Goal: Information Seeking & Learning: Learn about a topic

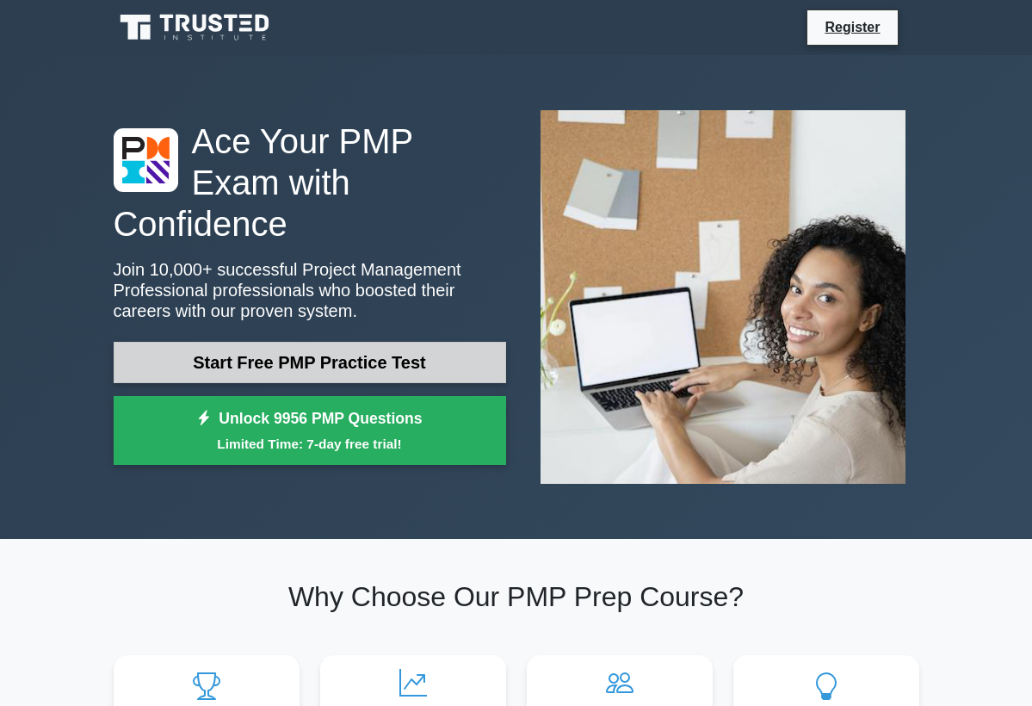
click at [346, 342] on link "Start Free PMP Practice Test" at bounding box center [310, 362] width 392 height 41
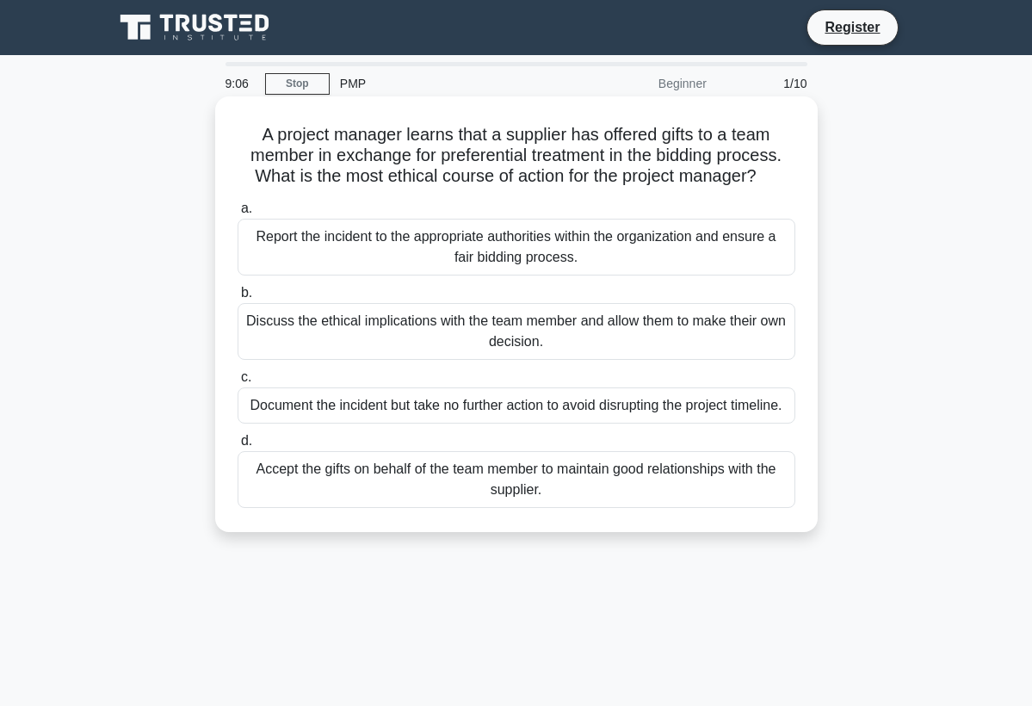
click at [496, 248] on div "Report the incident to the appropriate authorities within the organization and …" at bounding box center [516, 247] width 558 height 57
click at [237, 214] on input "a. Report the incident to the appropriate authorities within the organization a…" at bounding box center [237, 208] width 0 height 11
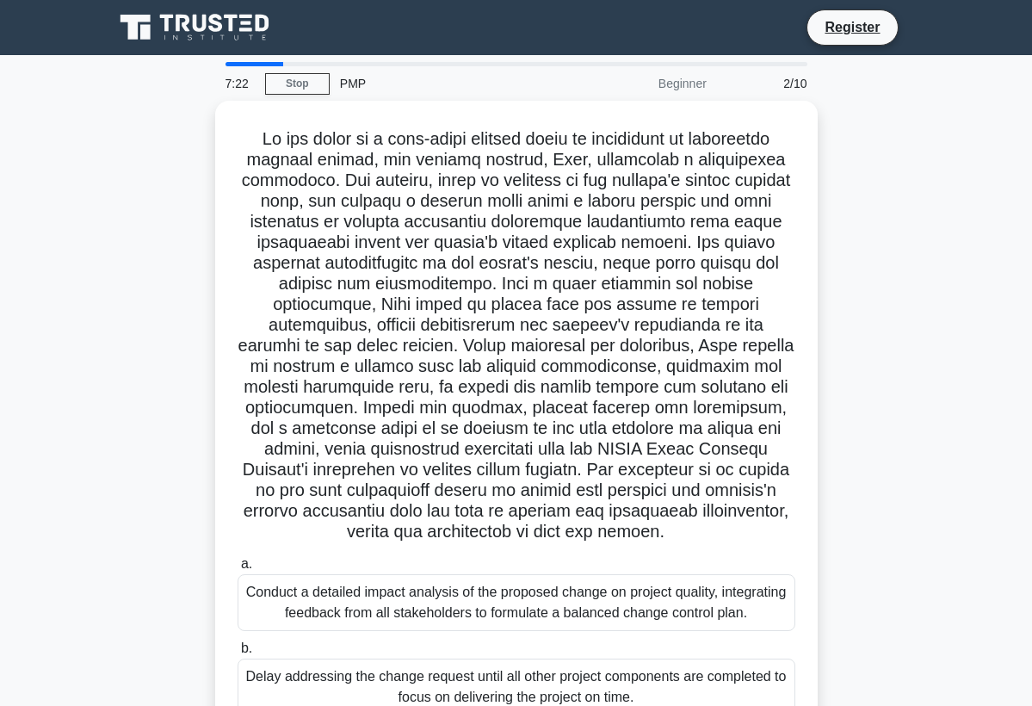
click at [901, 409] on div ".spinner_0XTQ{transform-origin:center;animation:spinner_y6GP .75s linear infini…" at bounding box center [516, 515] width 826 height 828
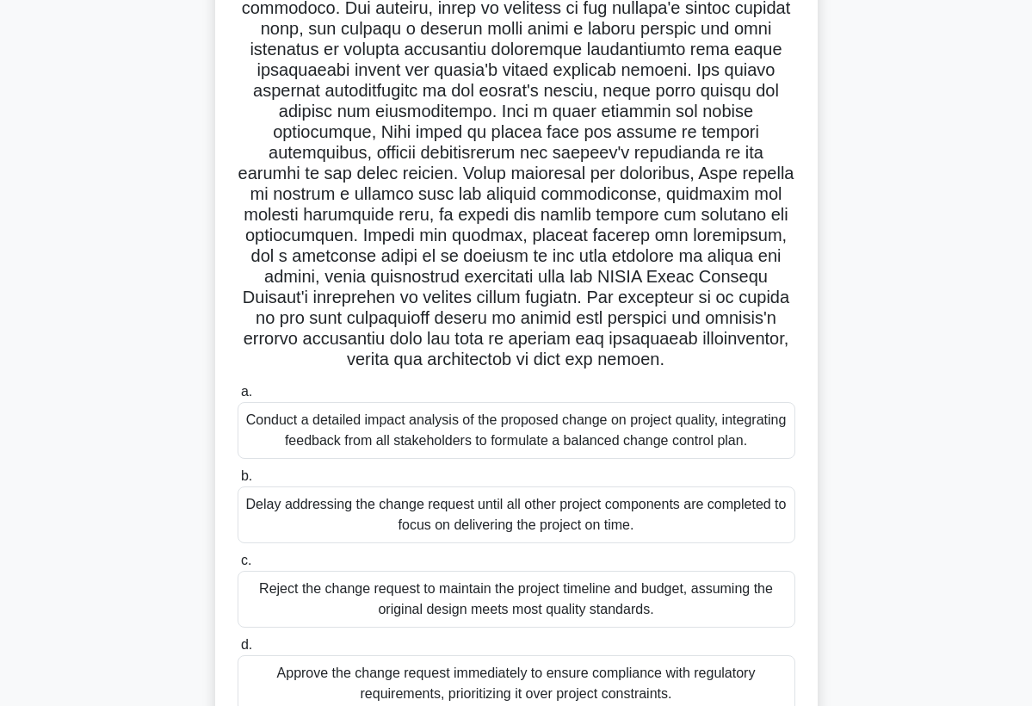
scroll to position [207, 0]
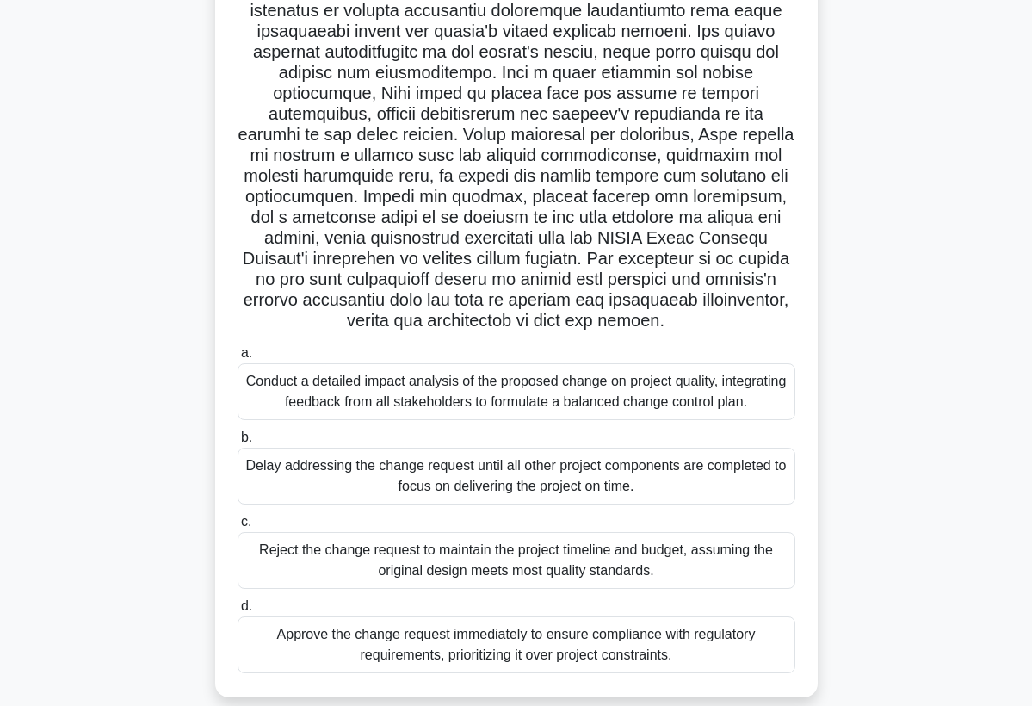
click at [634, 391] on div "Conduct a detailed impact analysis of the proposed change on project quality, i…" at bounding box center [516, 391] width 558 height 57
click at [237, 359] on input "a. Conduct a detailed impact analysis of the proposed change on project quality…" at bounding box center [237, 353] width 0 height 11
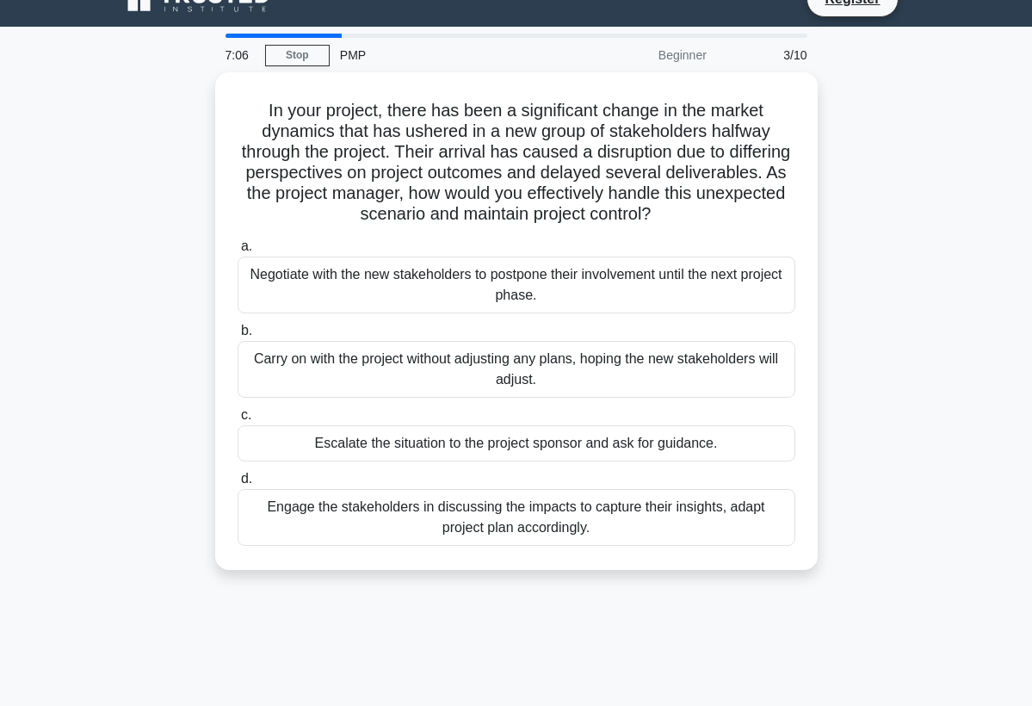
scroll to position [0, 0]
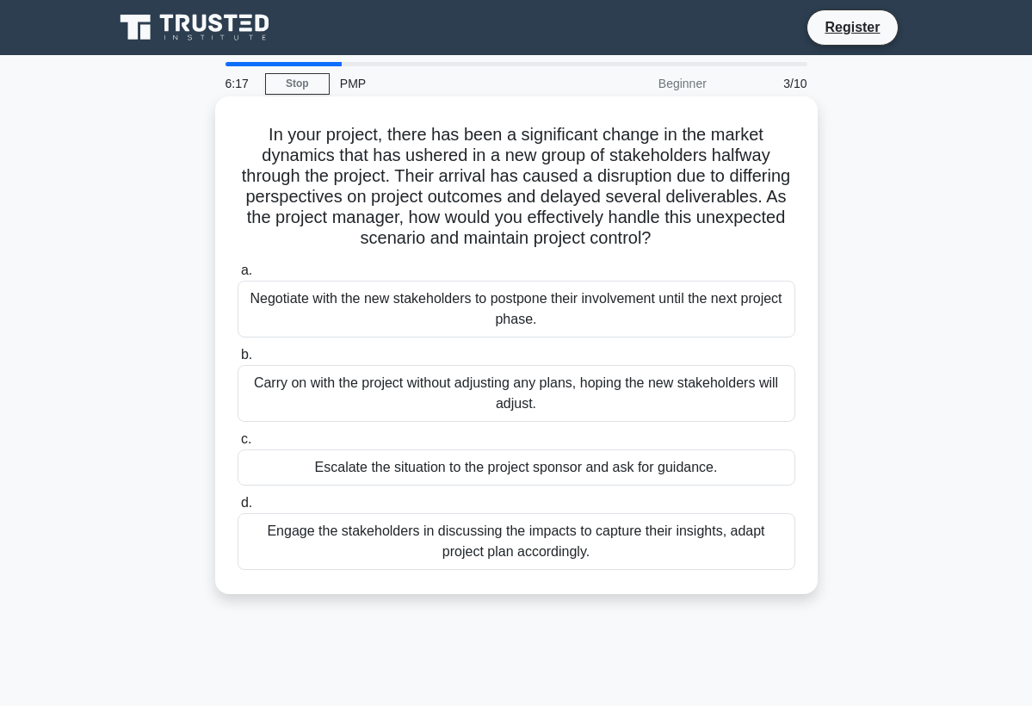
click at [545, 556] on div "Engage the stakeholders in discussing the impacts to capture their insights, ad…" at bounding box center [516, 541] width 558 height 57
click at [237, 509] on input "d. Engage the stakeholders in discussing the impacts to capture their insights,…" at bounding box center [237, 502] width 0 height 11
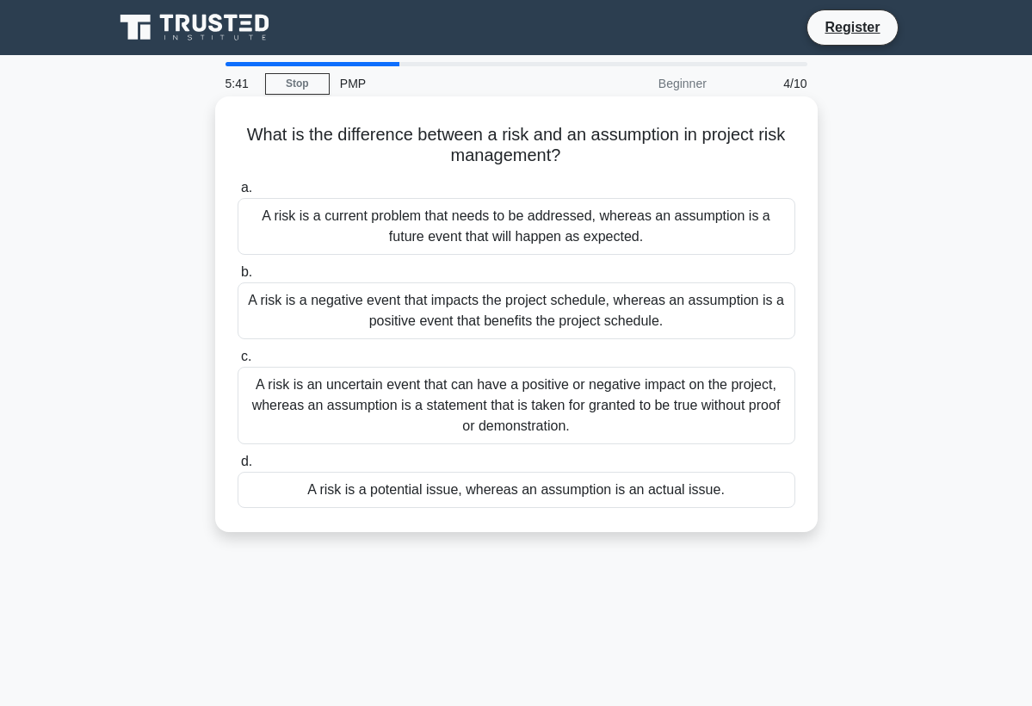
click at [414, 412] on div "A risk is an uncertain event that can have a positive or negative impact on the…" at bounding box center [516, 405] width 558 height 77
click at [237, 362] on input "c. A risk is an uncertain event that can have a positive or negative impact on …" at bounding box center [237, 356] width 0 height 11
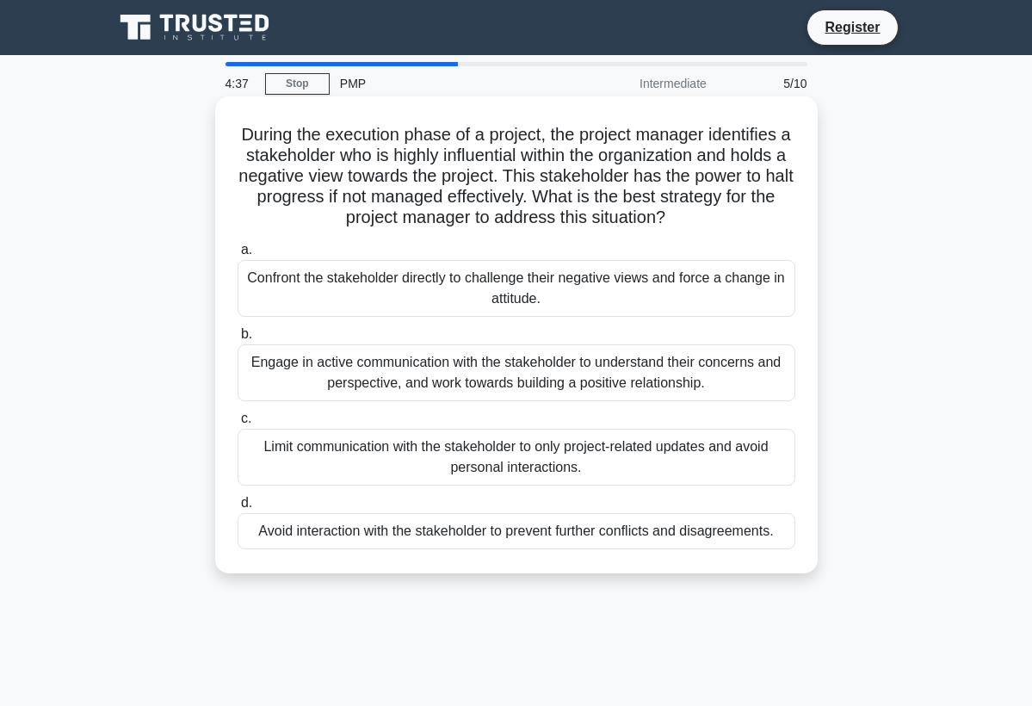
click at [418, 389] on div "Engage in active communication with the stakeholder to understand their concern…" at bounding box center [516, 372] width 558 height 57
click at [237, 340] on input "b. Engage in active communication with the stakeholder to understand their conc…" at bounding box center [237, 334] width 0 height 11
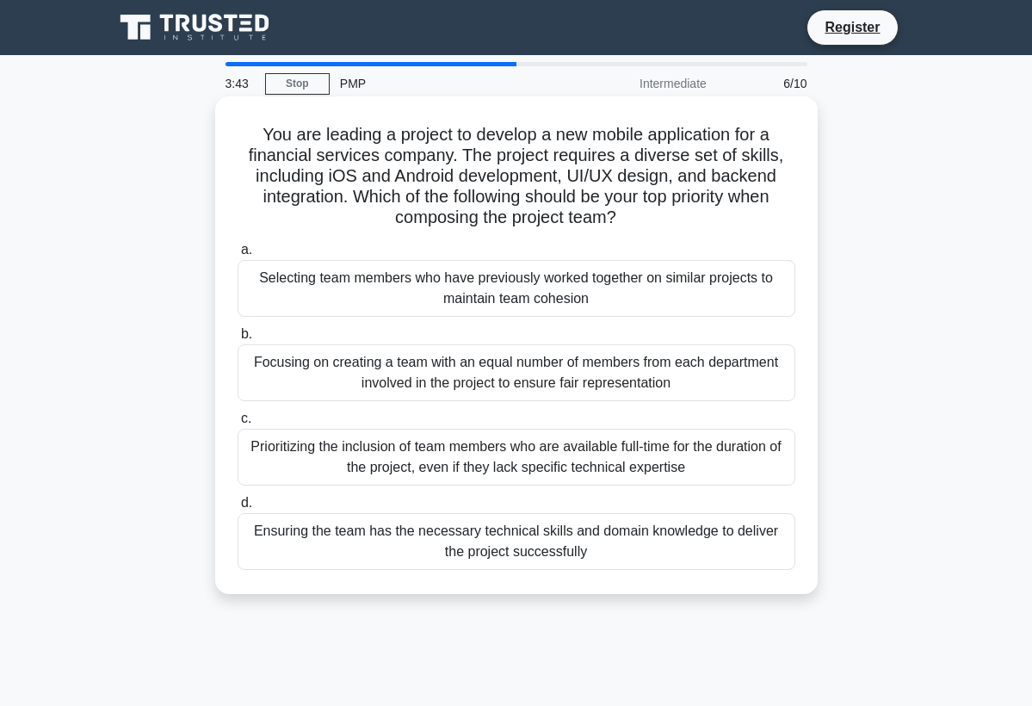
click at [384, 545] on div "Ensuring the team has the necessary technical skills and domain knowledge to de…" at bounding box center [516, 541] width 558 height 57
click at [237, 509] on input "d. Ensuring the team has the necessary technical skills and domain knowledge to…" at bounding box center [237, 502] width 0 height 11
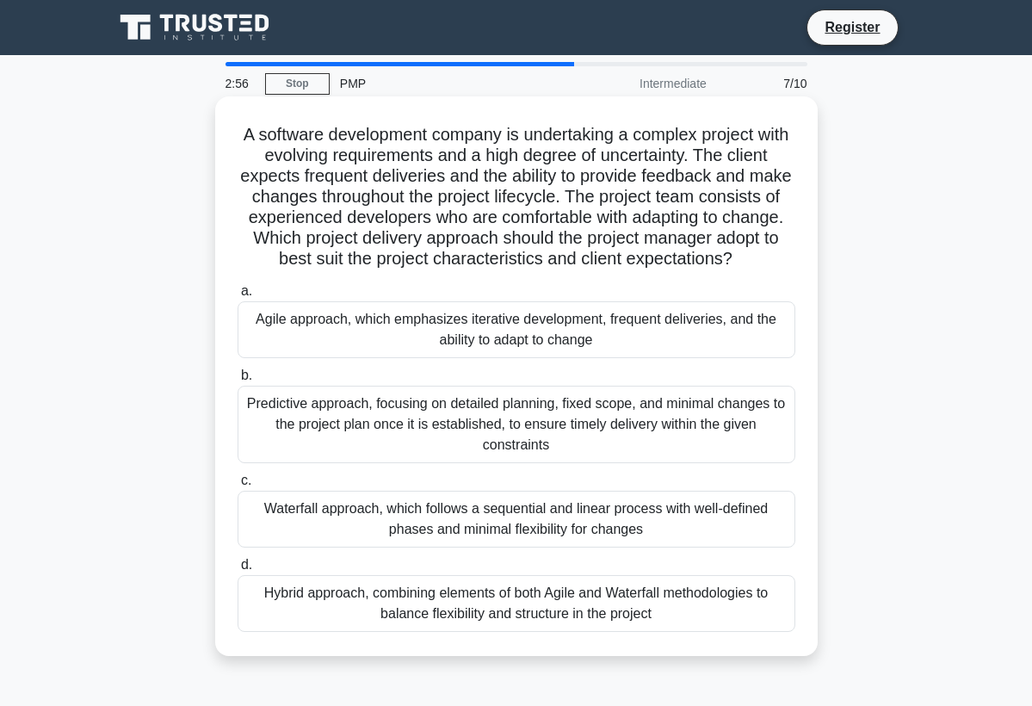
click at [402, 324] on div "Agile approach, which emphasizes iterative development, frequent deliveries, an…" at bounding box center [516, 329] width 558 height 57
click at [237, 297] on input "a. Agile approach, which emphasizes iterative development, frequent deliveries,…" at bounding box center [237, 291] width 0 height 11
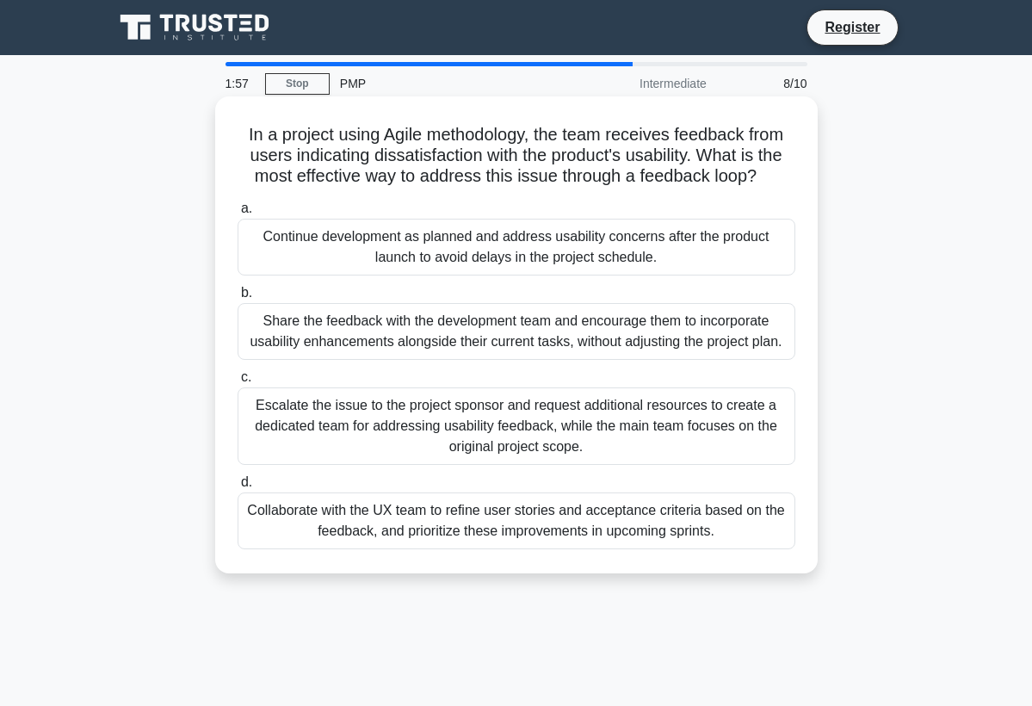
click at [412, 529] on div "Collaborate with the UX team to refine user stories and acceptance criteria bas…" at bounding box center [516, 520] width 558 height 57
click at [237, 488] on input "d. Collaborate with the UX team to refine user stories and acceptance criteria …" at bounding box center [237, 482] width 0 height 11
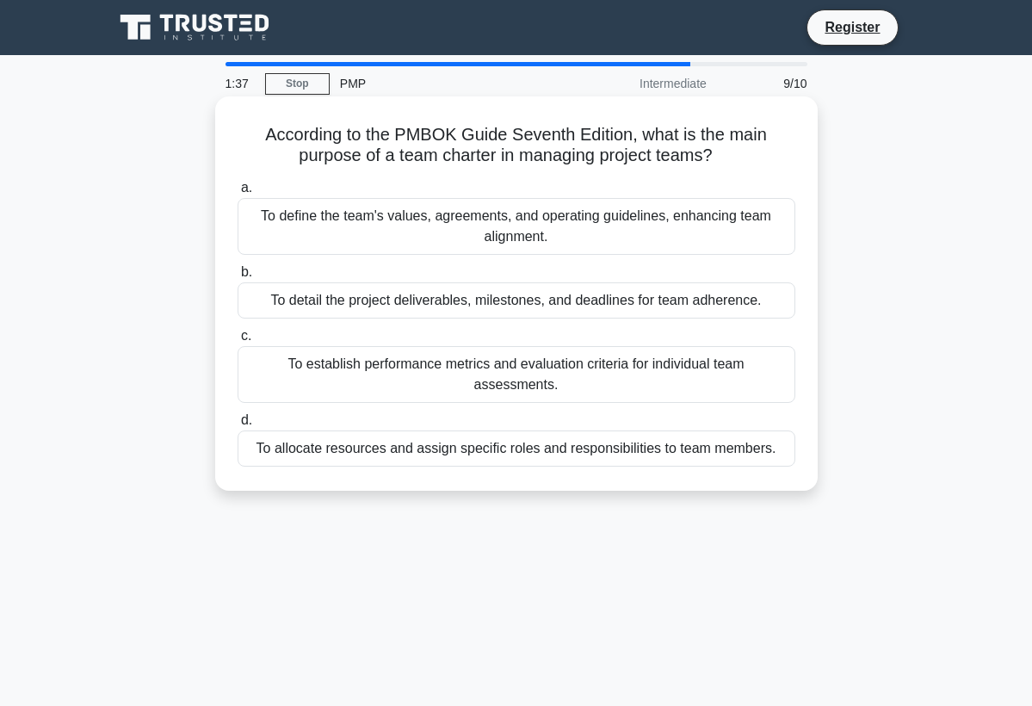
click at [430, 430] on div "To allocate resources and assign specific roles and responsibilities to team me…" at bounding box center [516, 448] width 558 height 36
click at [237, 425] on input "d. To allocate resources and assign specific roles and responsibilities to team…" at bounding box center [237, 420] width 0 height 11
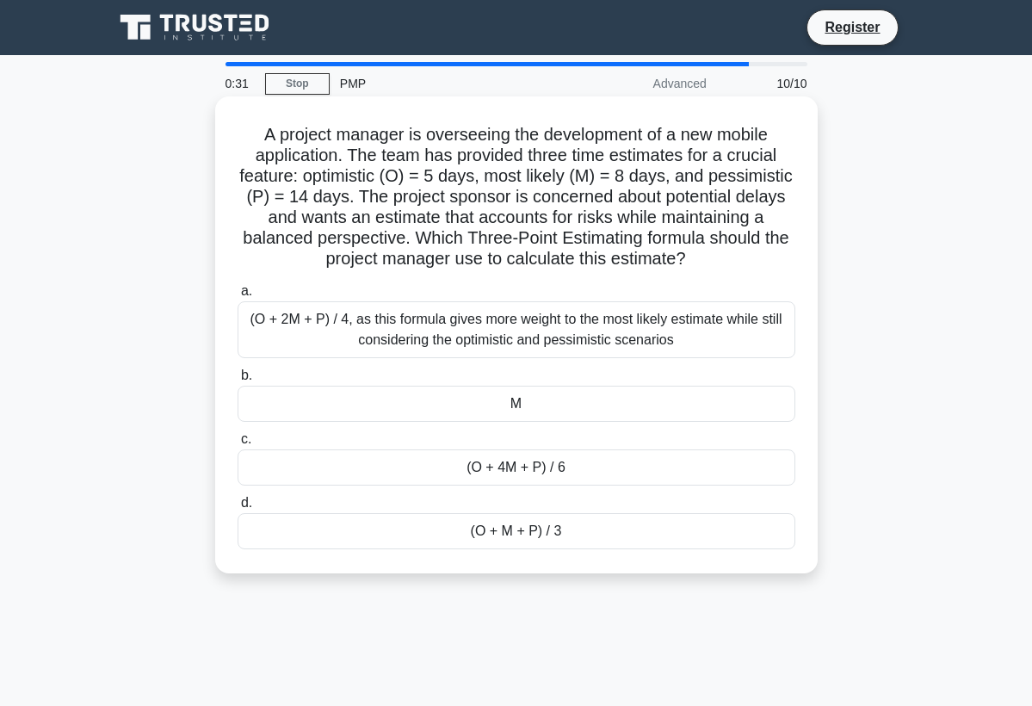
click at [490, 469] on div "(O + 4M + P) / 6" at bounding box center [516, 467] width 558 height 36
click at [237, 445] on input "c. (O + 4M + P) / 6" at bounding box center [237, 439] width 0 height 11
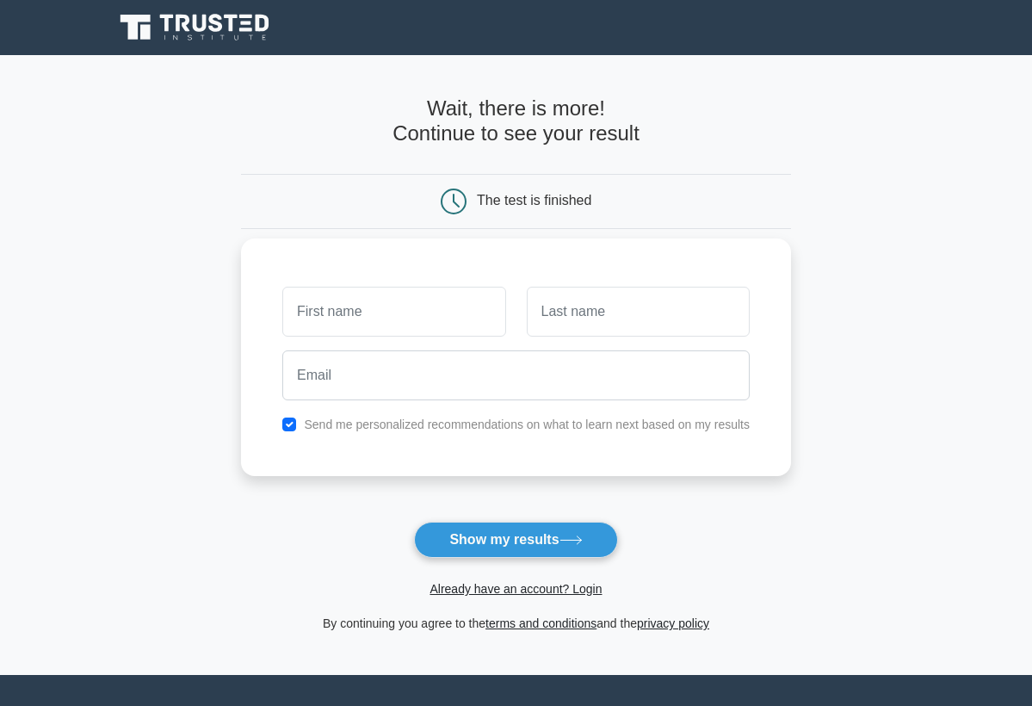
click at [422, 317] on input "text" at bounding box center [393, 312] width 223 height 50
type input "harp"
type input "kaur"
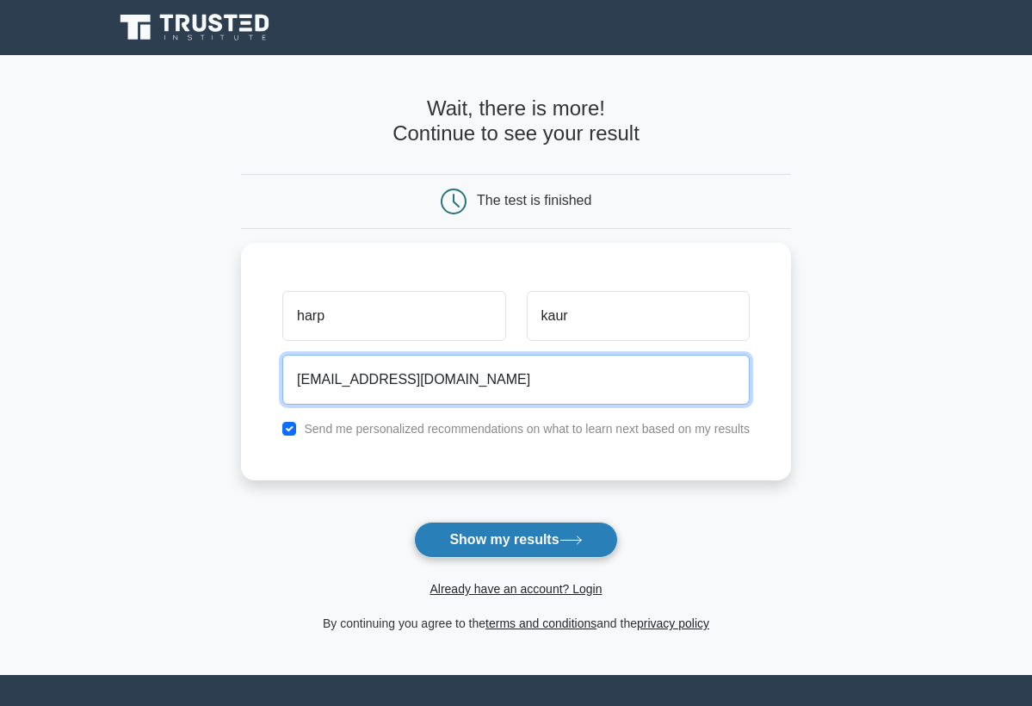
type input "harp2283@gmail.com"
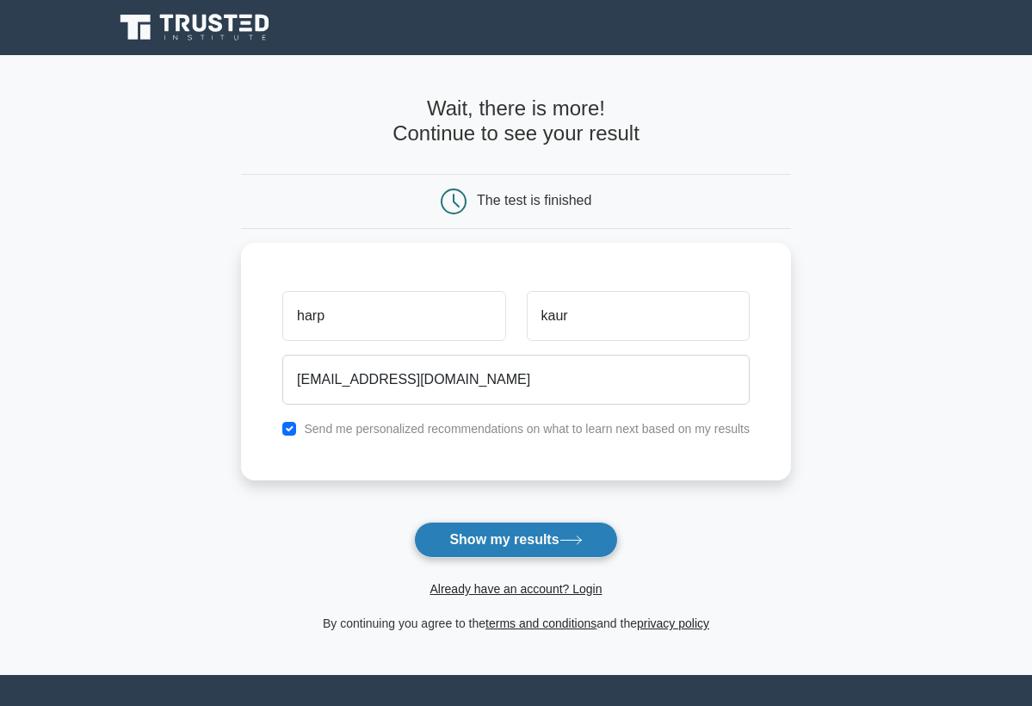
click at [552, 546] on button "Show my results" at bounding box center [515, 539] width 203 height 36
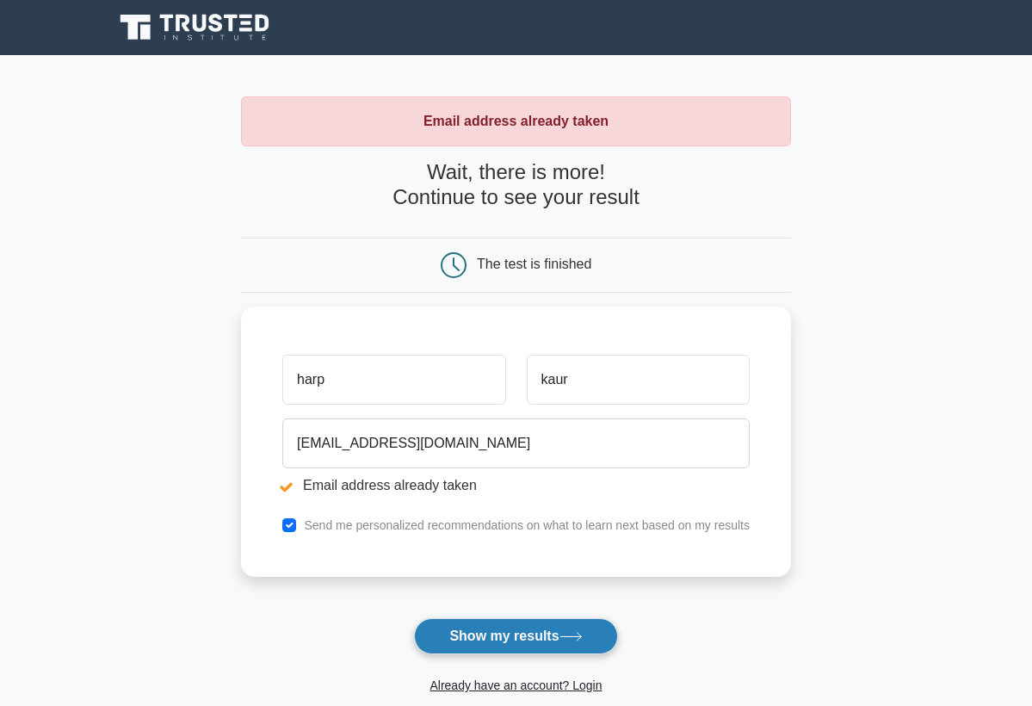
click at [520, 632] on button "Show my results" at bounding box center [515, 636] width 203 height 36
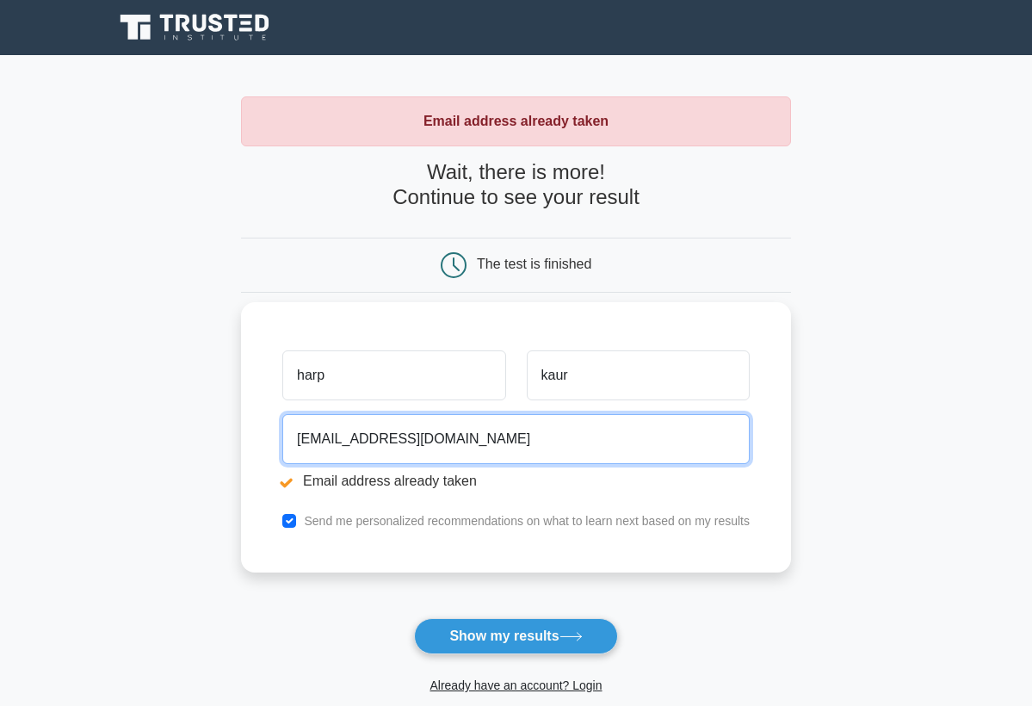
drag, startPoint x: 456, startPoint y: 424, endPoint x: 263, endPoint y: 431, distance: 192.9
click at [263, 431] on div "harp kaur [EMAIL_ADDRESS][DOMAIN_NAME] Email address already taken Send me pers…" at bounding box center [516, 437] width 550 height 270
drag, startPoint x: 473, startPoint y: 440, endPoint x: 250, endPoint y: 423, distance: 224.3
click at [250, 423] on div "harp kaur [EMAIL_ADDRESS][DOMAIN_NAME] Email address already taken Send me pers…" at bounding box center [516, 437] width 550 height 270
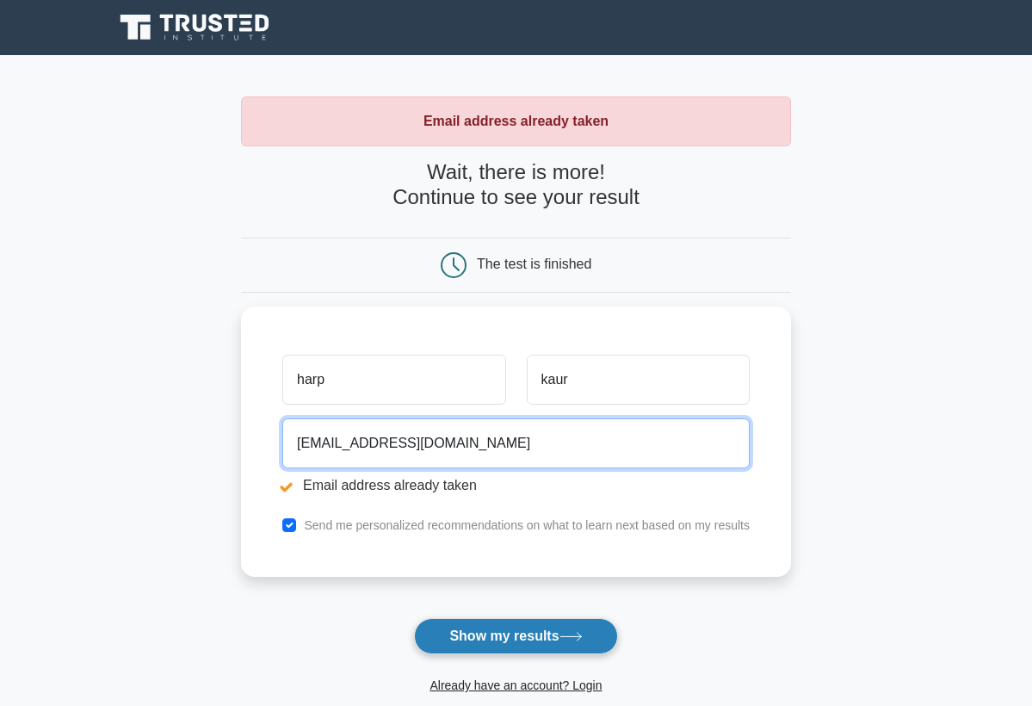
type input "[EMAIL_ADDRESS][DOMAIN_NAME]"
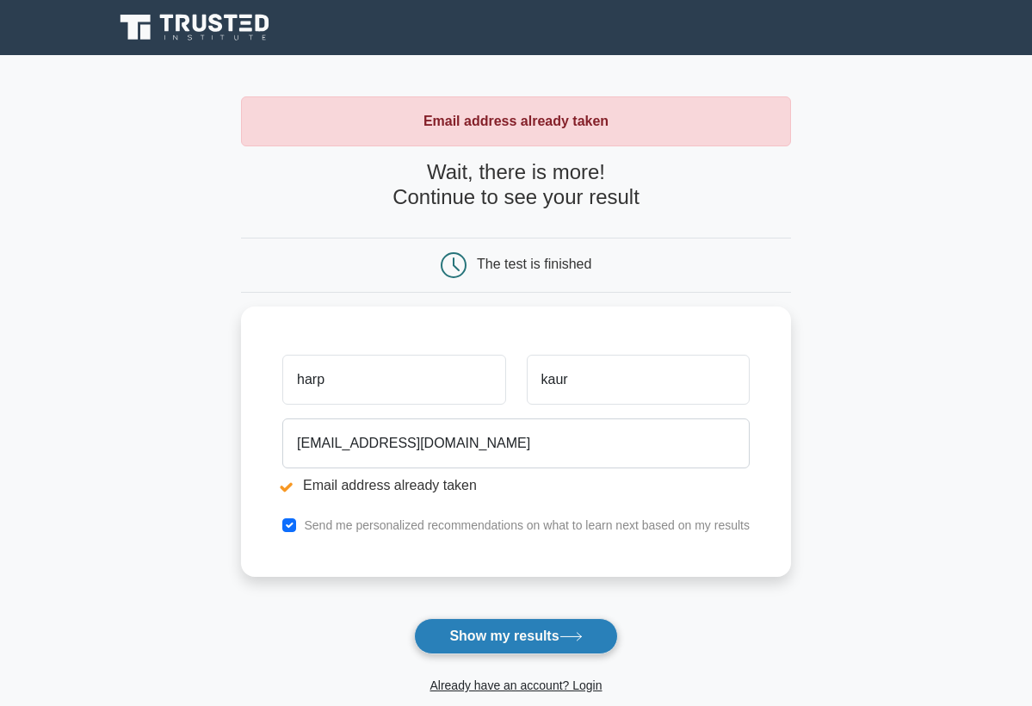
click at [454, 627] on button "Show my results" at bounding box center [515, 636] width 203 height 36
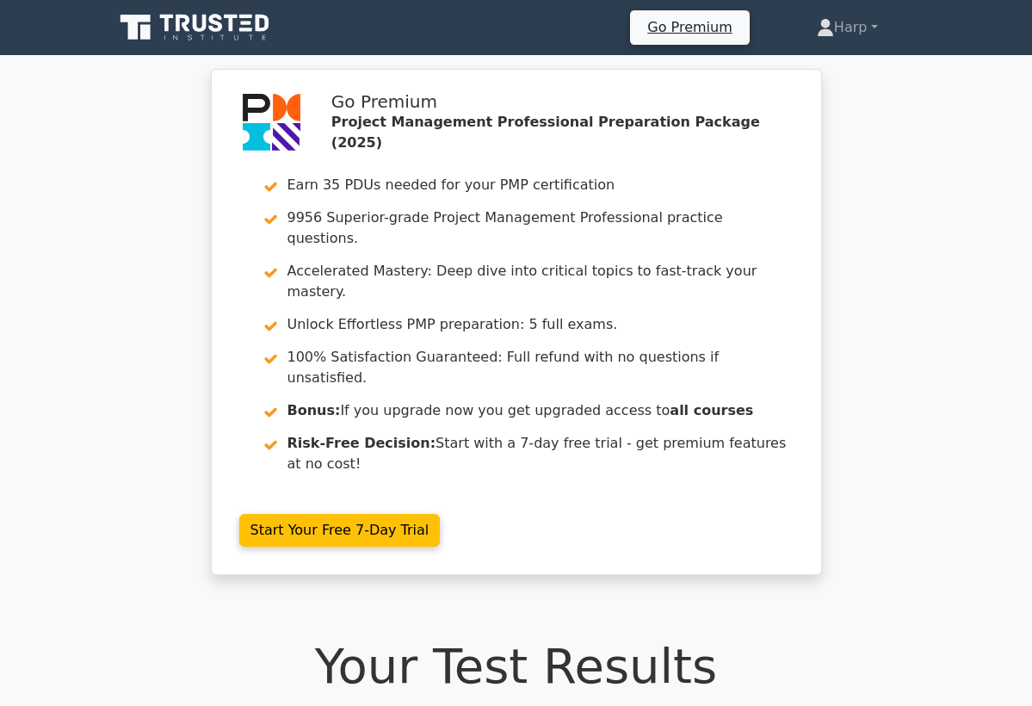
click at [534, 637] on div "Your Test Results Project Management Professional" at bounding box center [516, 685] width 805 height 97
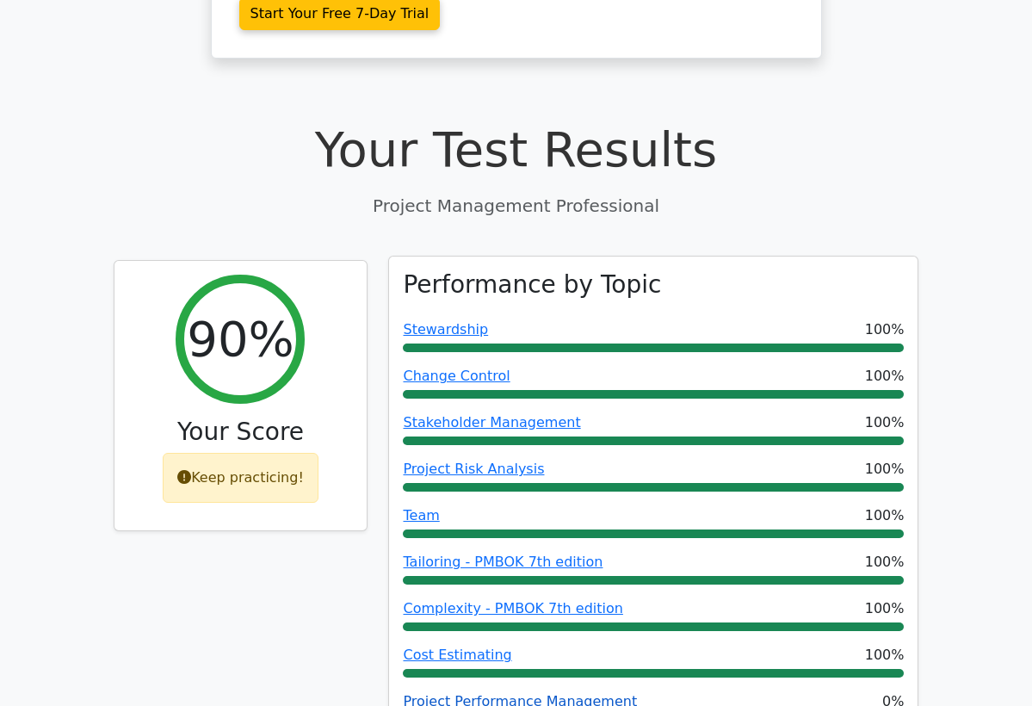
scroll to position [551, 0]
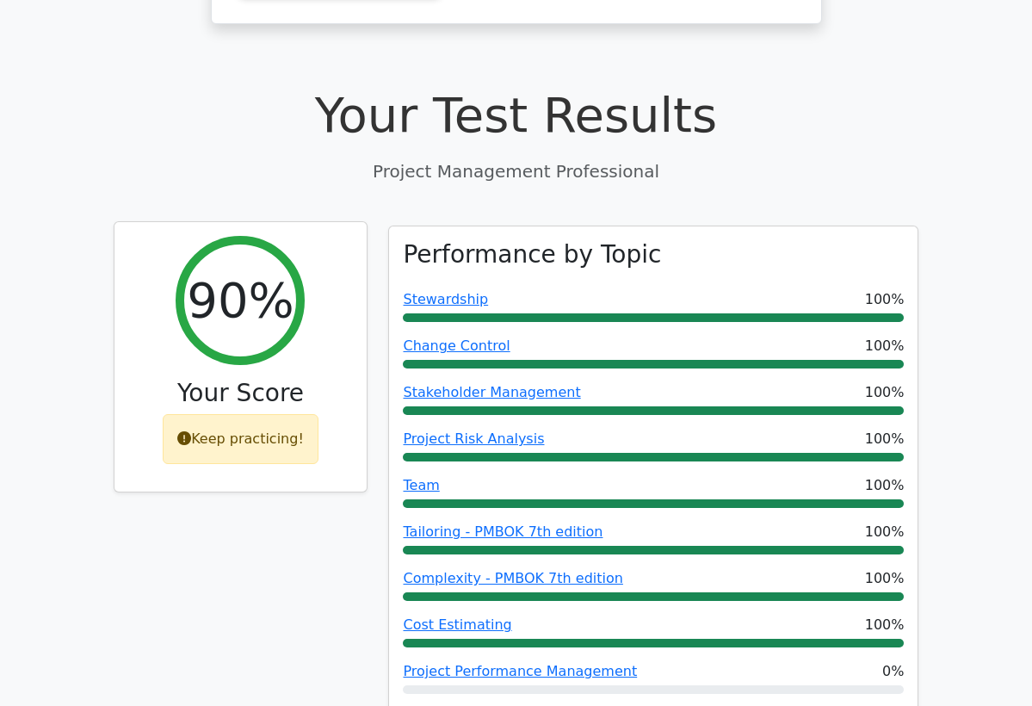
click at [266, 414] on div "Keep practicing!" at bounding box center [241, 439] width 156 height 50
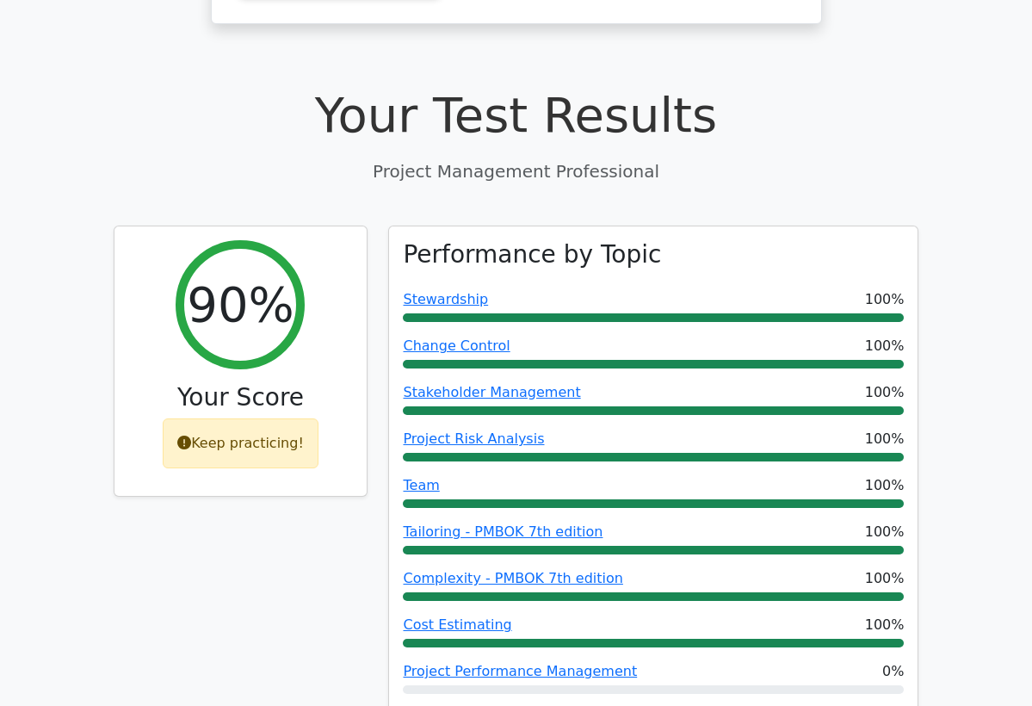
click at [260, 443] on div "90% Your Score Keep practicing!" at bounding box center [240, 484] width 275 height 518
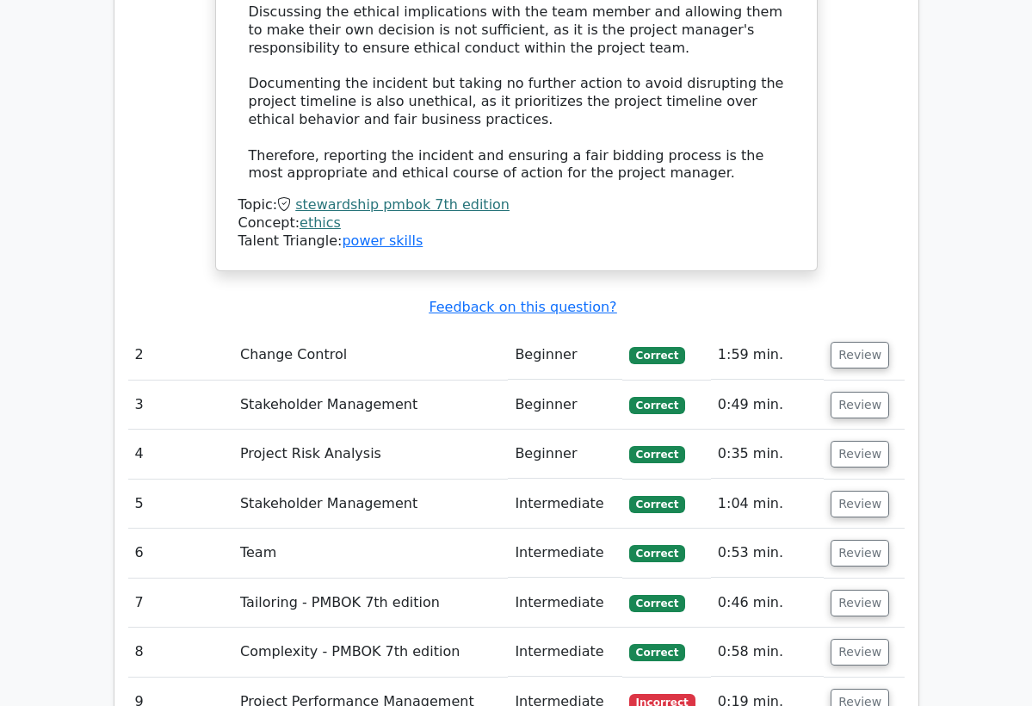
scroll to position [2340, 0]
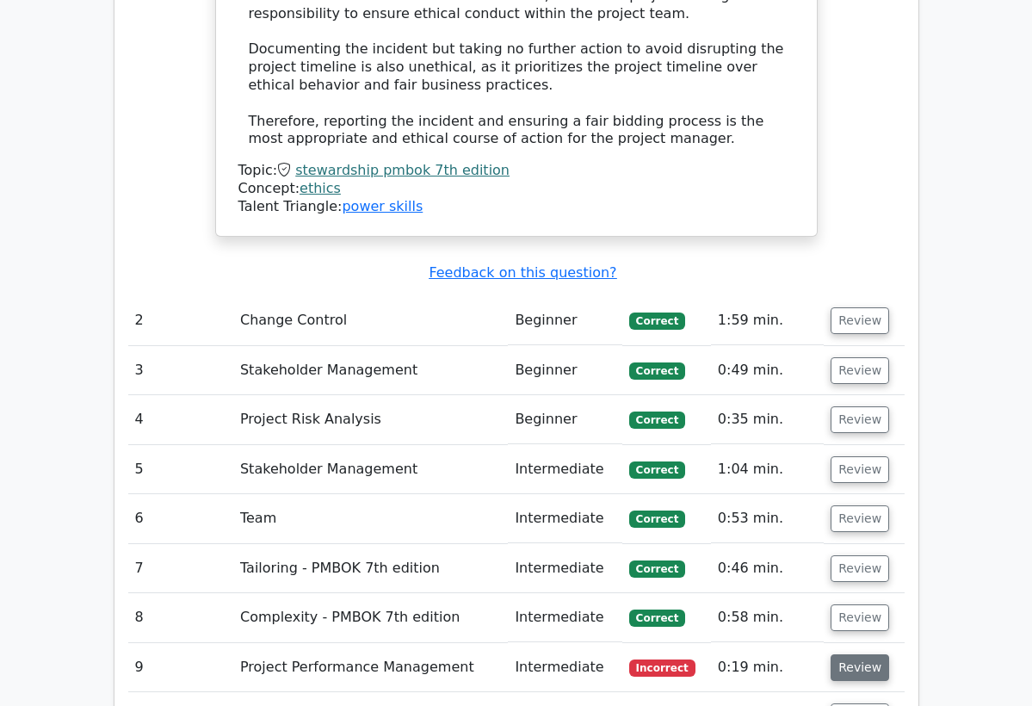
click at [853, 654] on button "Review" at bounding box center [859, 667] width 59 height 27
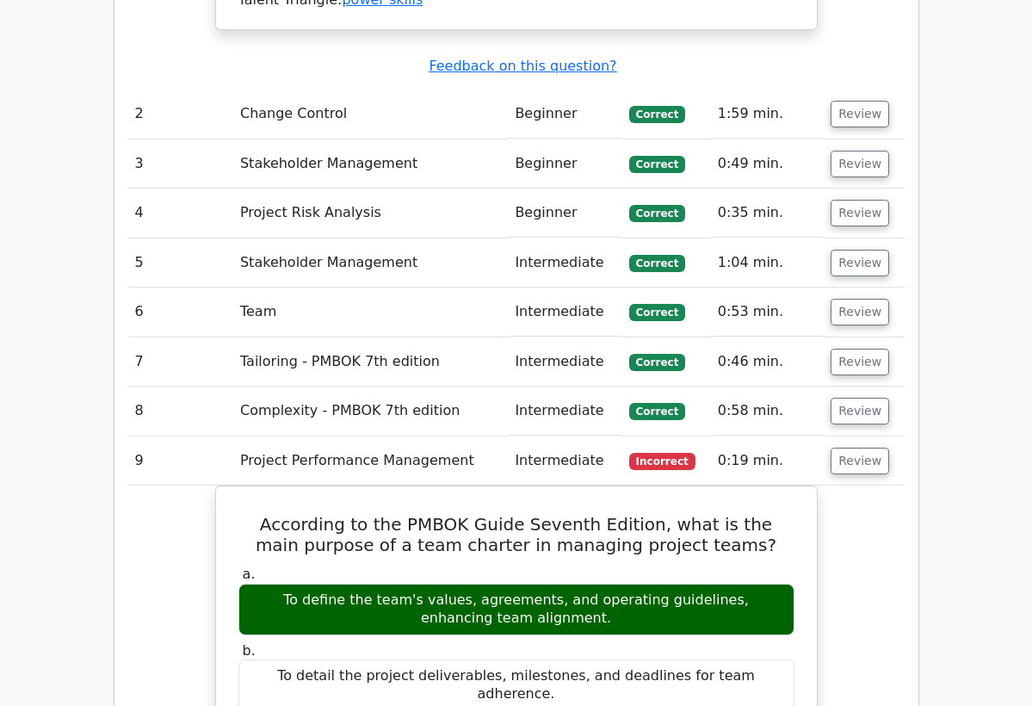
scroll to position [2581, 0]
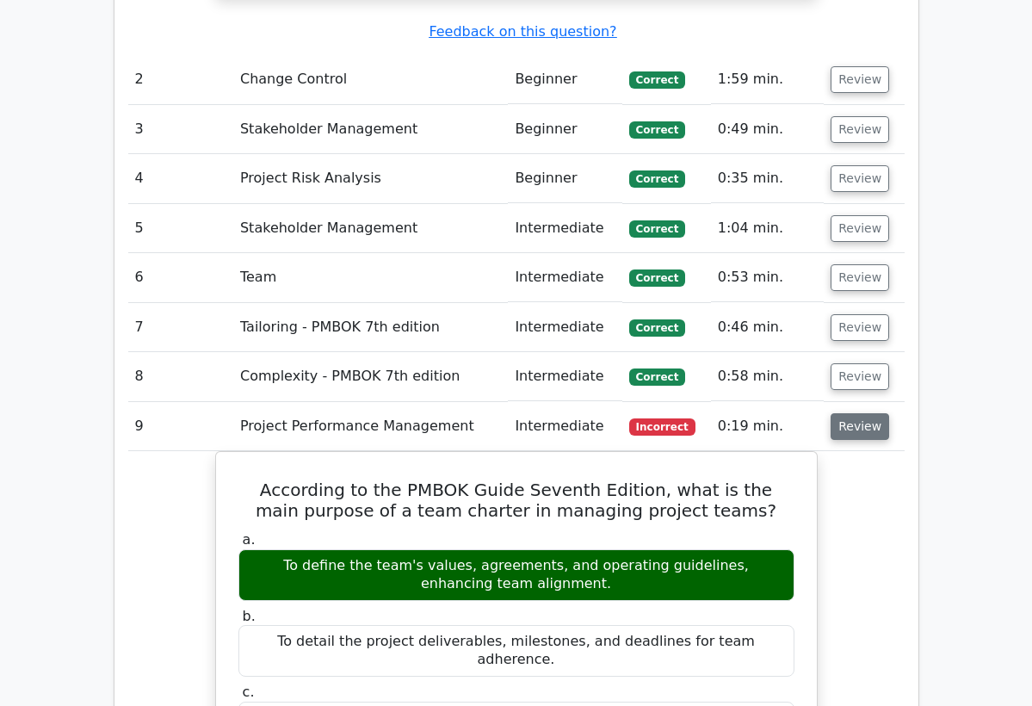
click at [865, 413] on button "Review" at bounding box center [859, 426] width 59 height 27
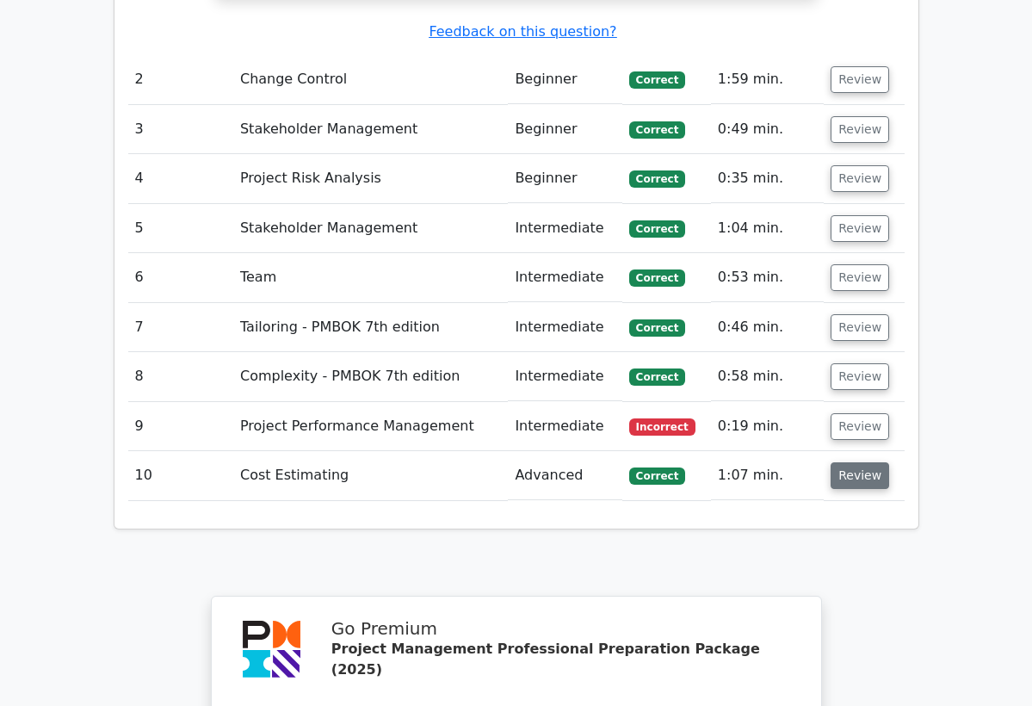
click at [867, 462] on button "Review" at bounding box center [859, 475] width 59 height 27
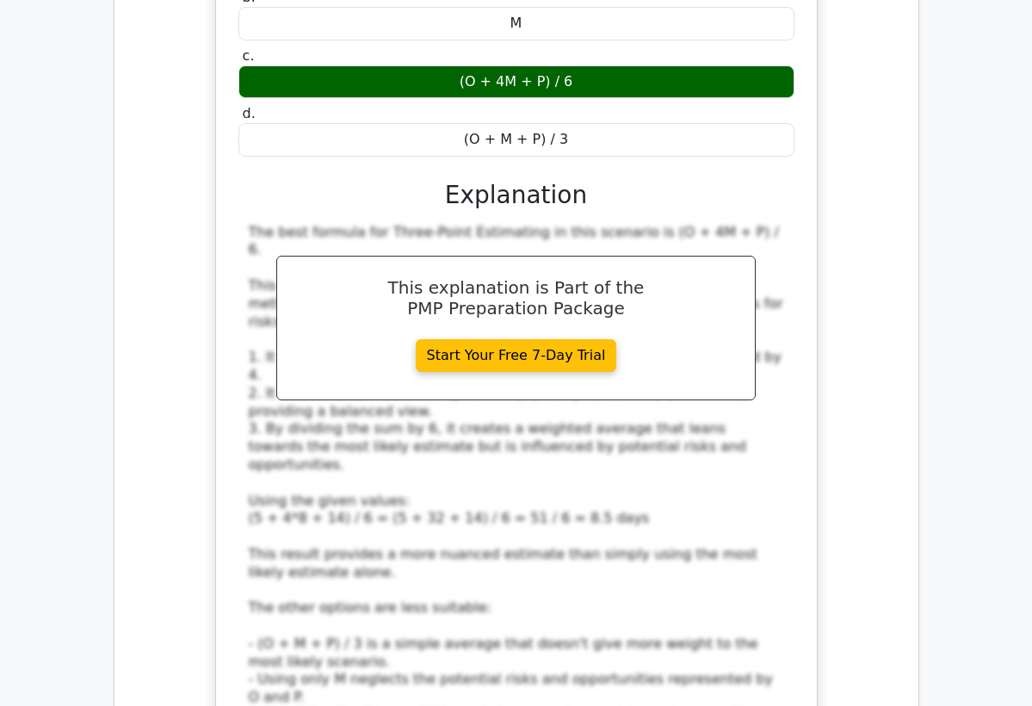
scroll to position [3407, 0]
